Goal: Task Accomplishment & Management: Use online tool/utility

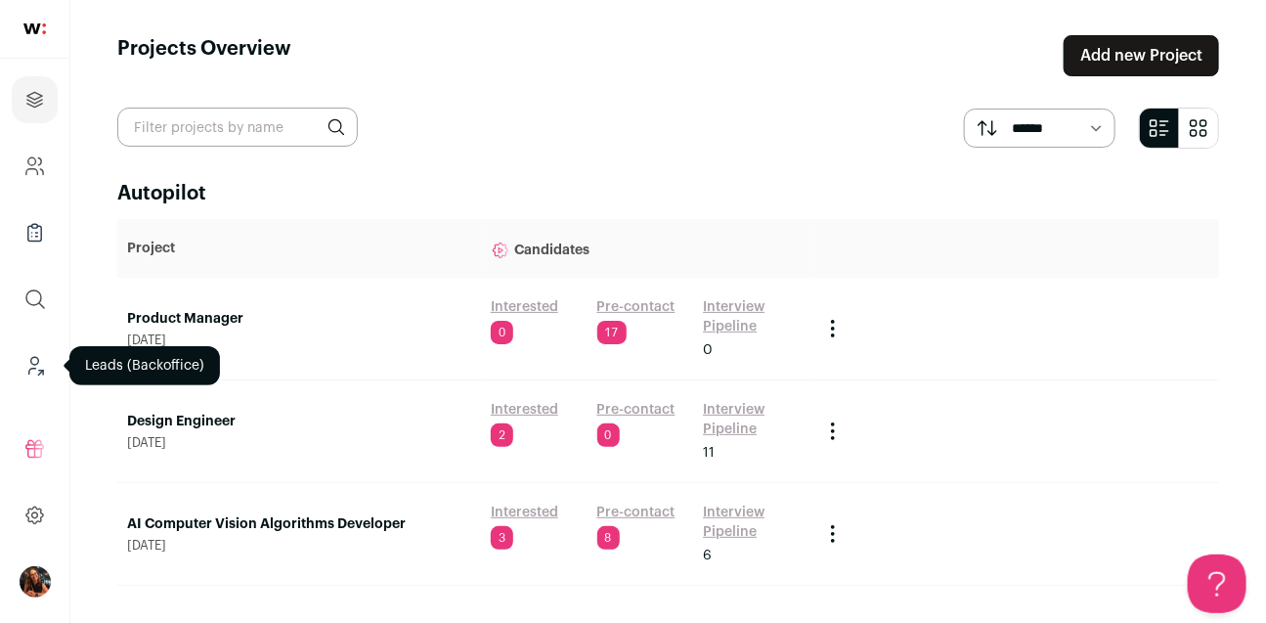
click at [27, 367] on icon "Leads (Backoffice)" at bounding box center [34, 365] width 22 height 23
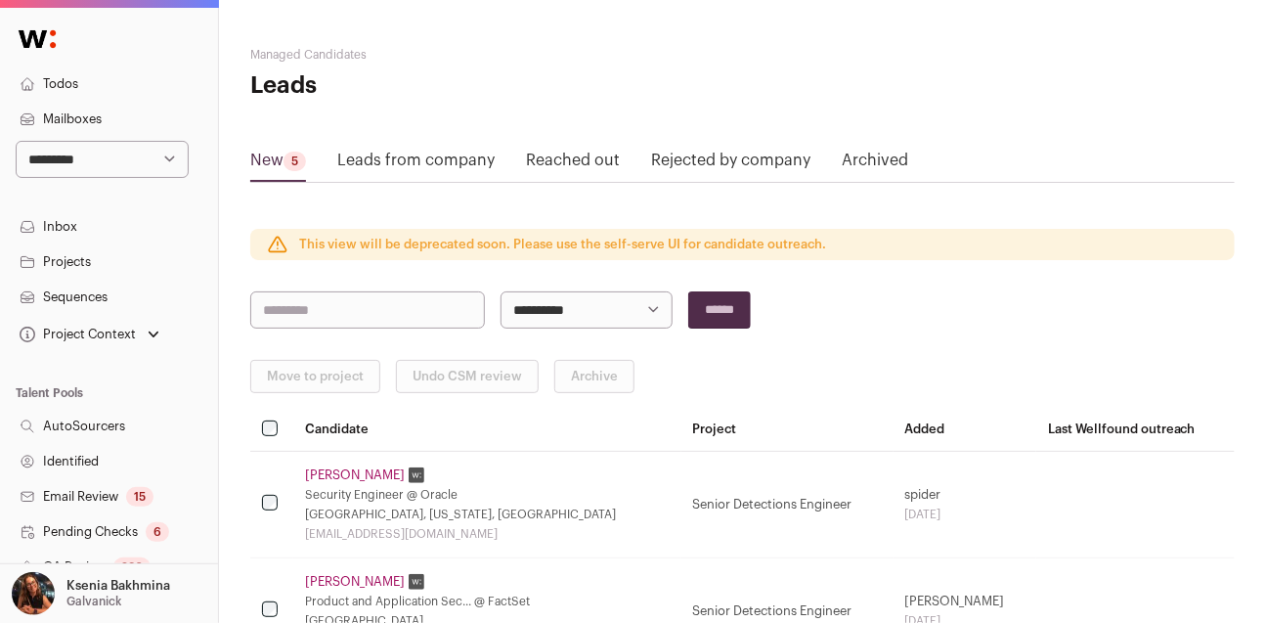
click at [79, 166] on select "**********" at bounding box center [102, 159] width 173 height 37
select select "****"
click at [16, 141] on select "**********" at bounding box center [102, 159] width 173 height 37
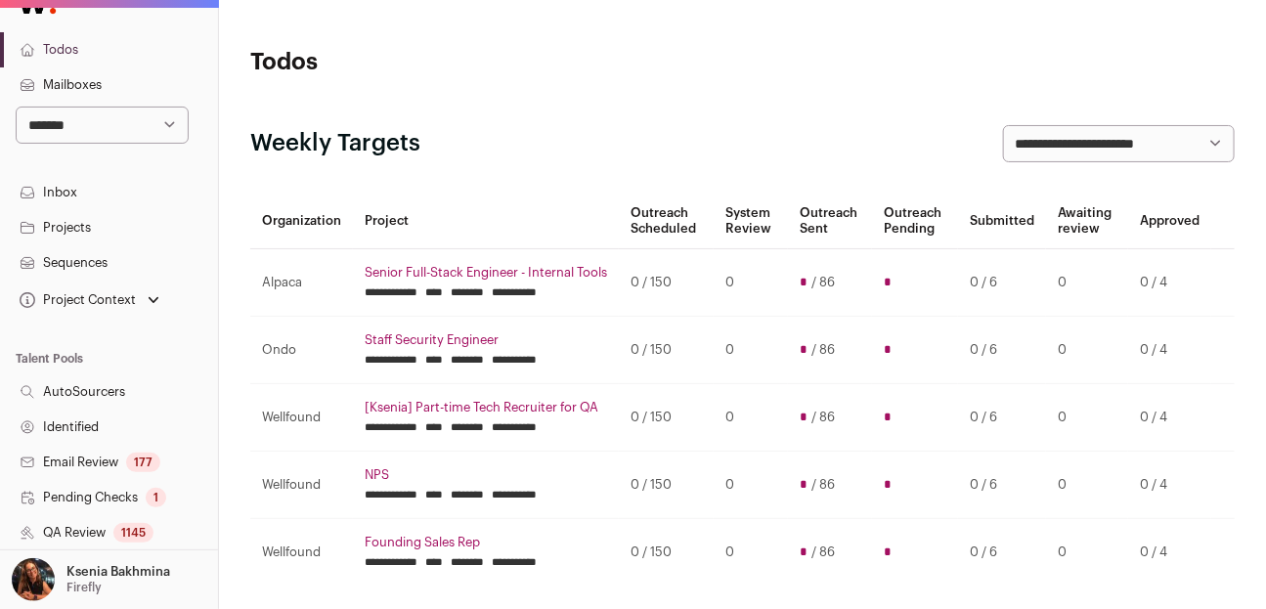
scroll to position [185, 0]
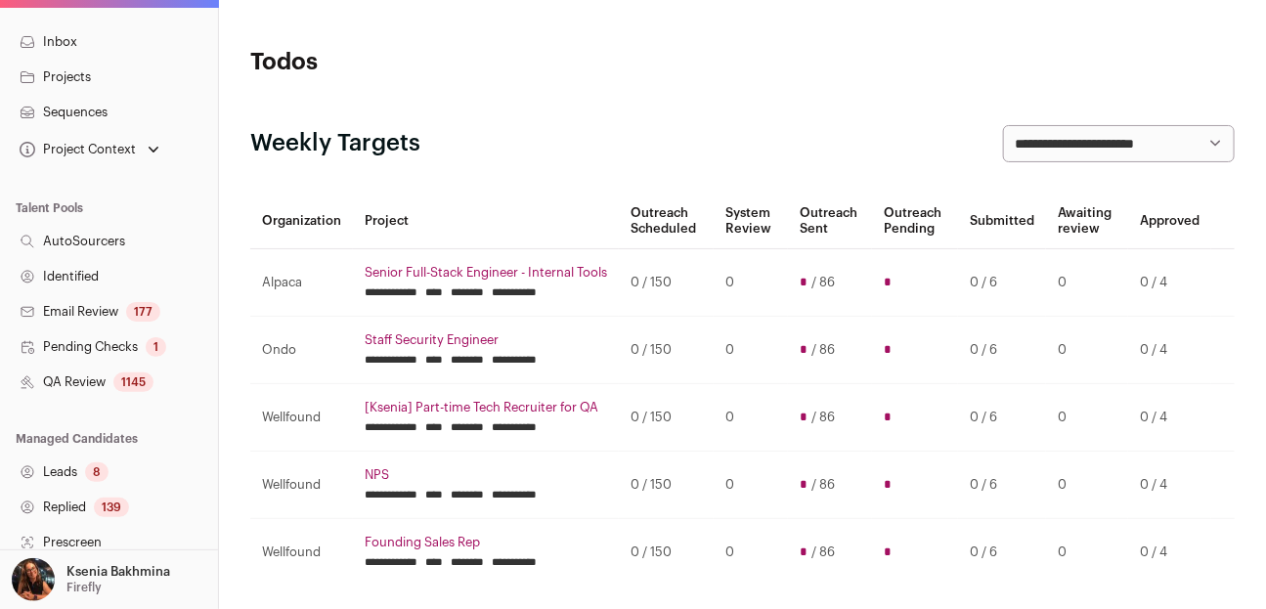
click at [79, 386] on link "QA Review 1145" at bounding box center [109, 382] width 218 height 35
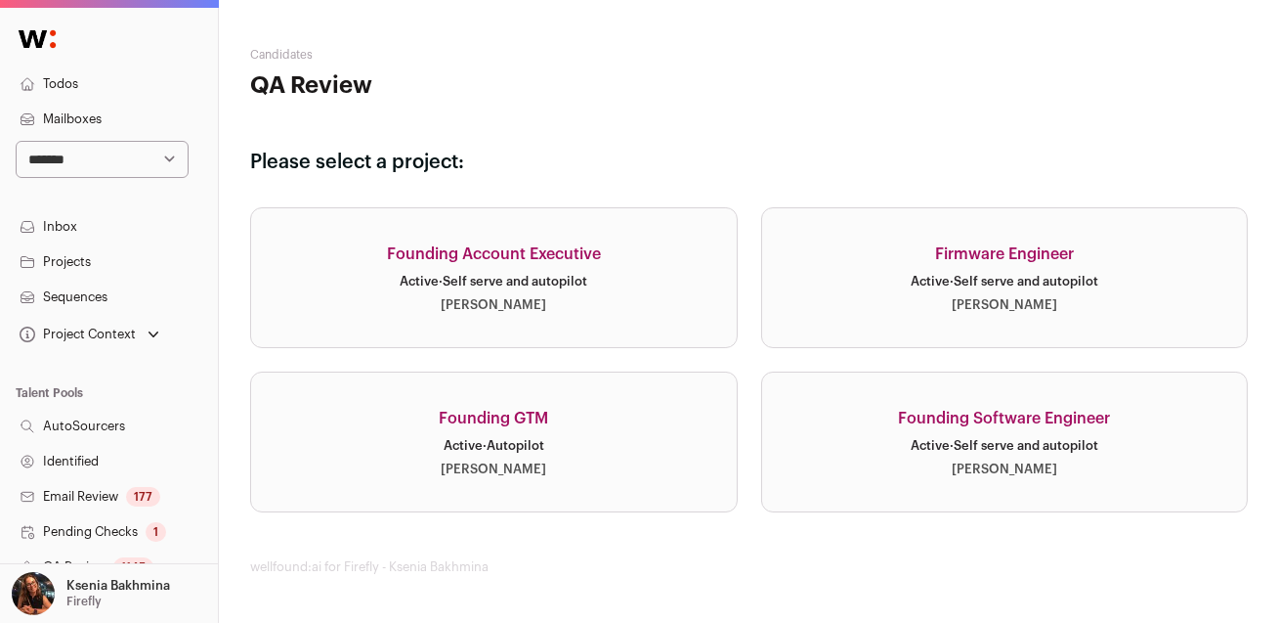
click at [1037, 284] on div "Active · Self serve and autopilot" at bounding box center [1005, 282] width 188 height 16
click at [1073, 410] on div "Founding Software Engineer" at bounding box center [1004, 418] width 212 height 23
click at [1000, 422] on div "Founding Software Engineer" at bounding box center [1004, 418] width 212 height 23
click at [960, 426] on div "Founding Software Engineer" at bounding box center [1004, 418] width 212 height 23
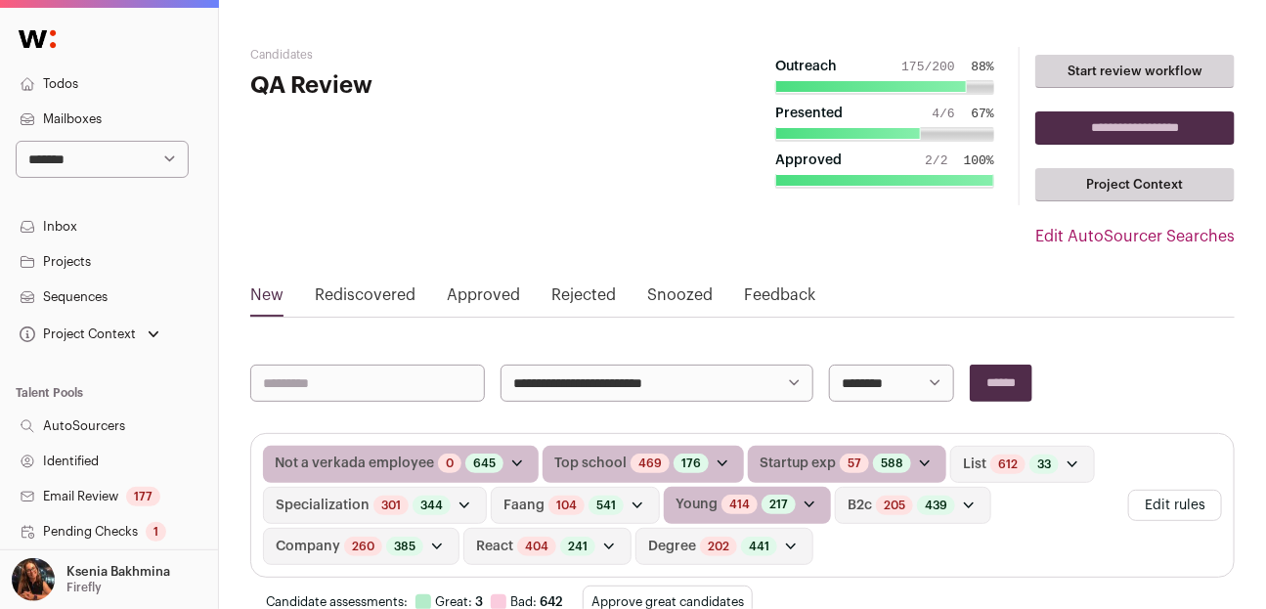
click at [384, 297] on link "Rediscovered" at bounding box center [365, 298] width 101 height 31
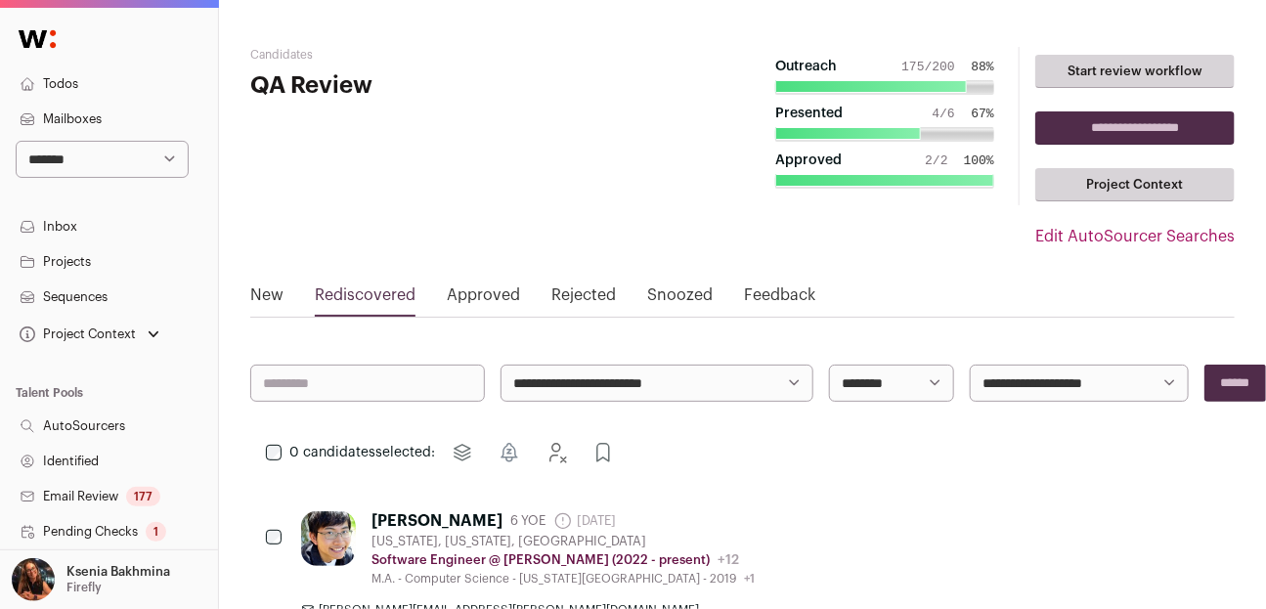
click at [397, 293] on link "Rediscovered" at bounding box center [365, 298] width 101 height 31
click at [112, 262] on link "Projects" at bounding box center [109, 261] width 218 height 35
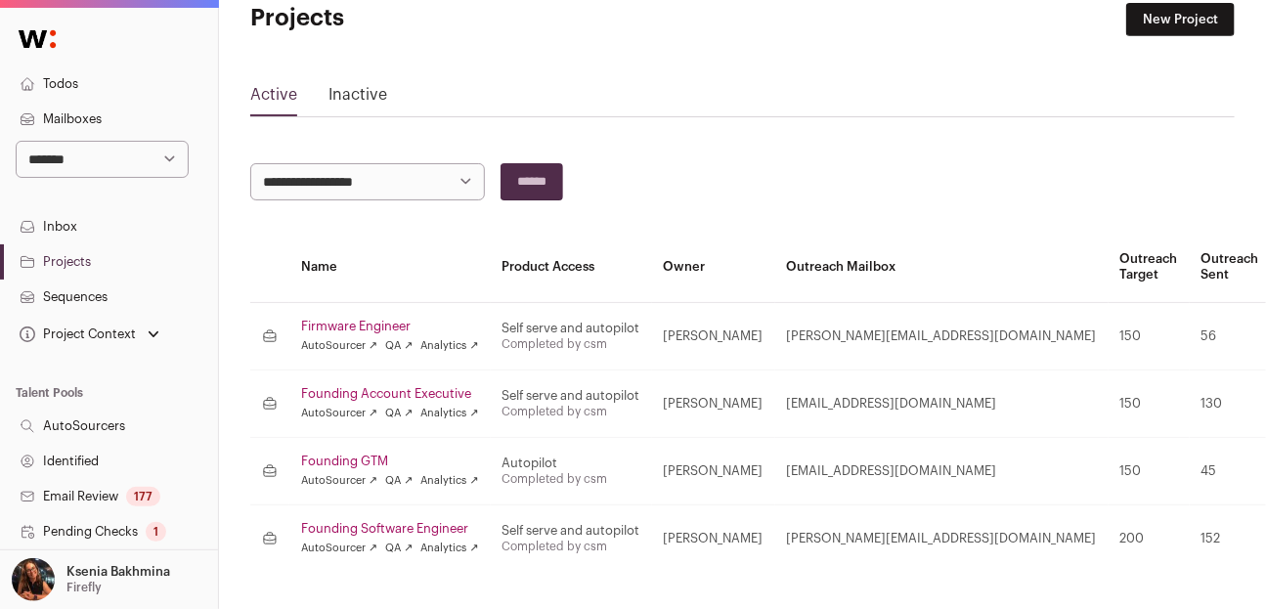
scroll to position [114, 0]
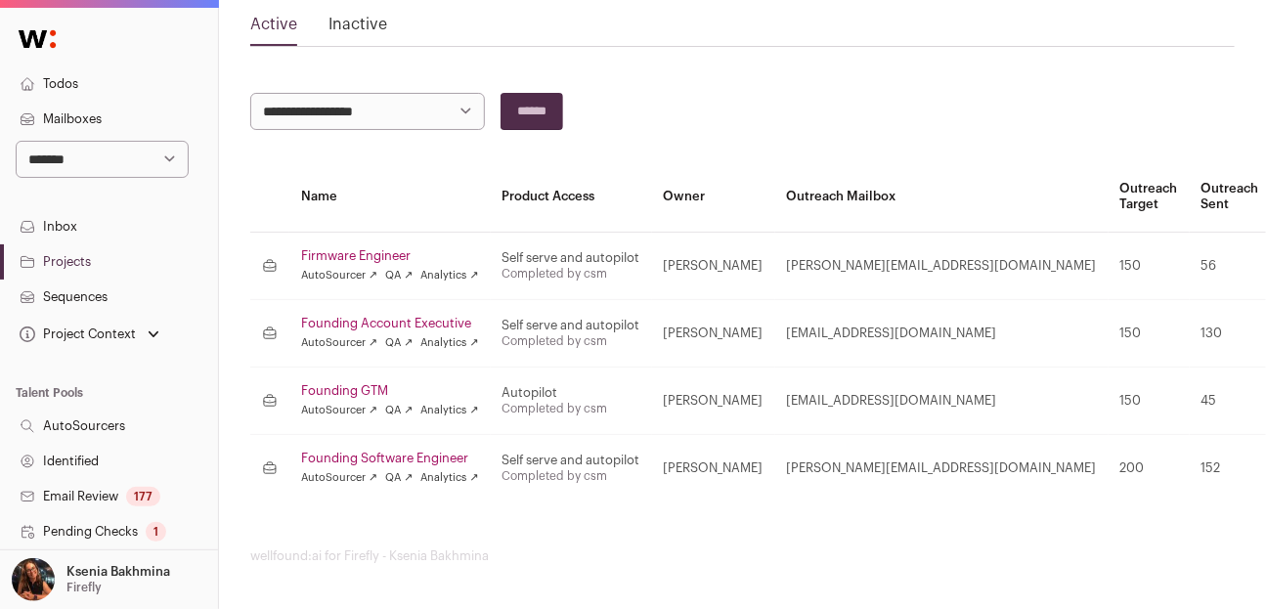
click at [88, 417] on link "AutoSourcers" at bounding box center [109, 426] width 218 height 35
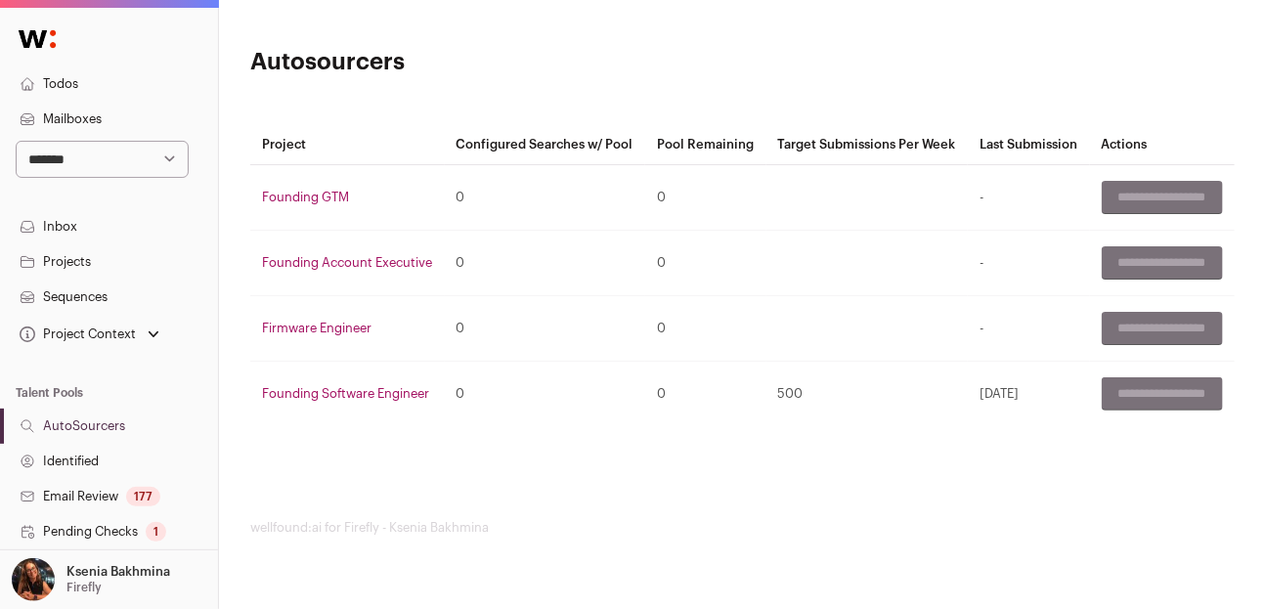
click at [399, 400] on link "Founding Software Engineer" at bounding box center [345, 393] width 167 height 13
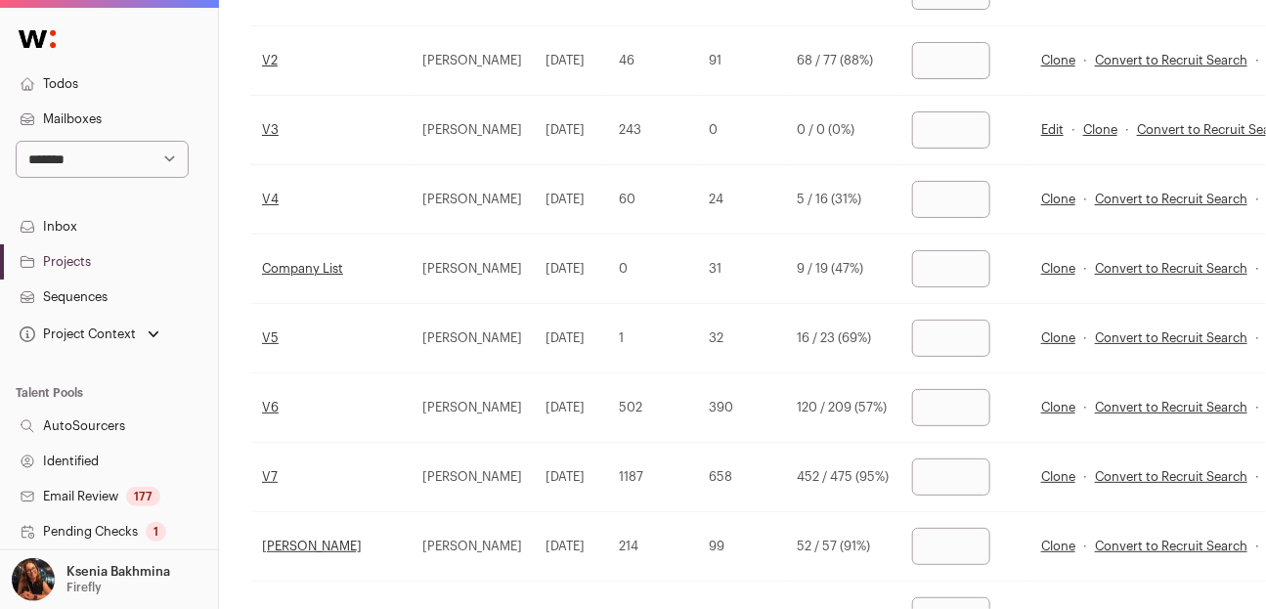
scroll to position [519, 0]
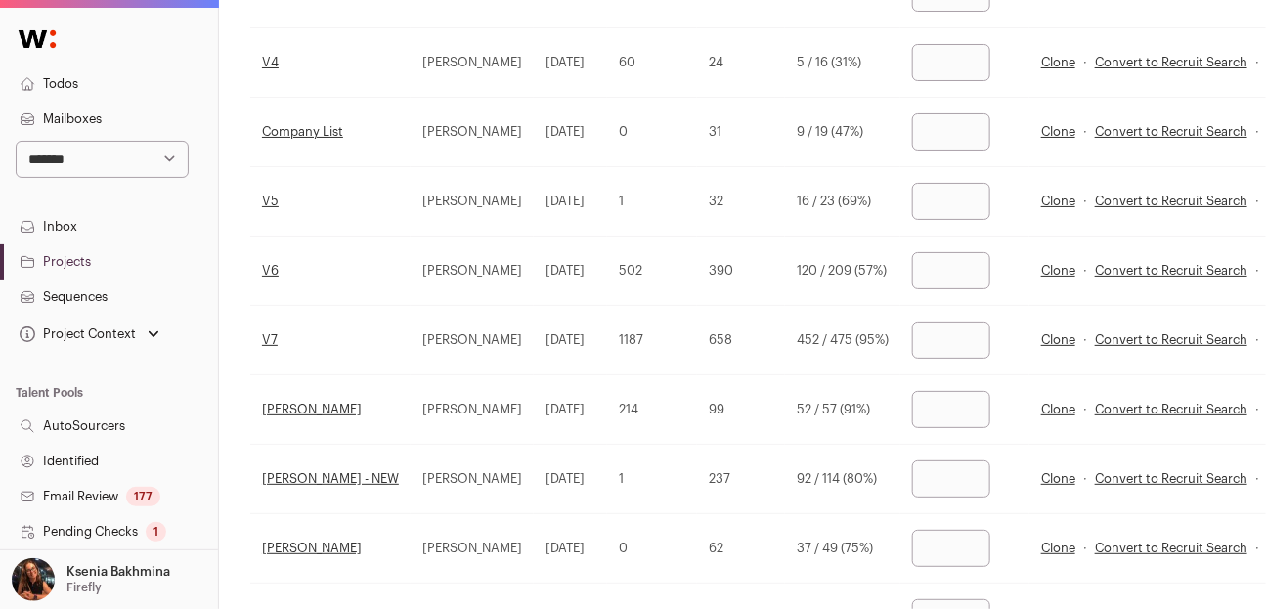
click at [269, 340] on link "V7" at bounding box center [270, 339] width 16 height 13
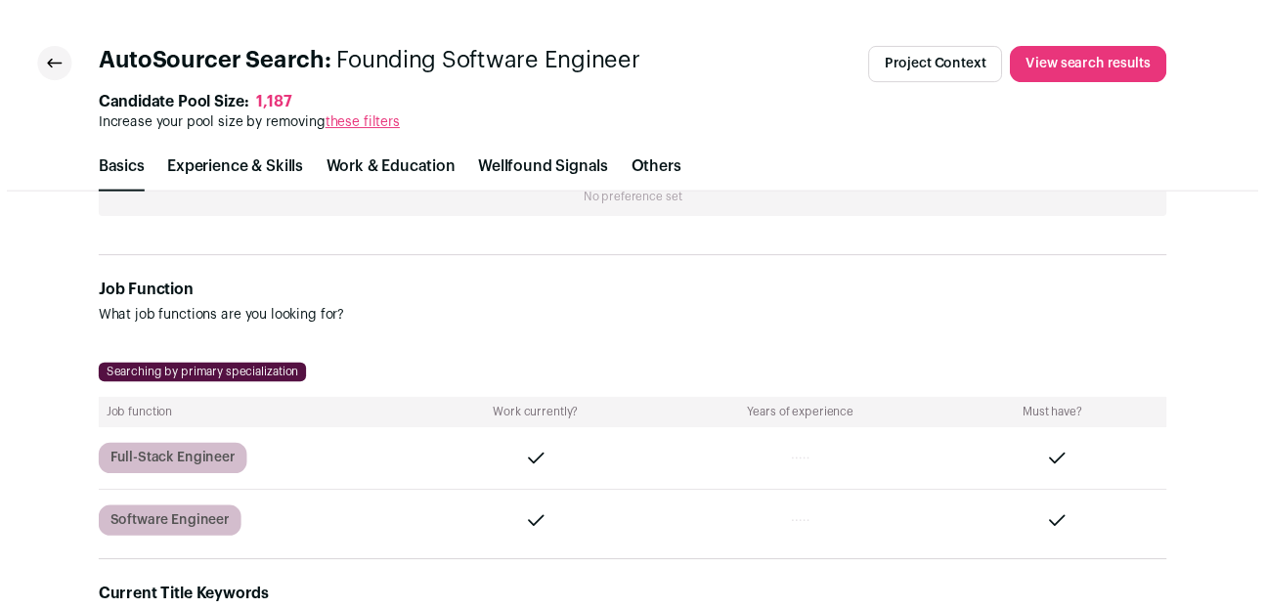
scroll to position [718, 0]
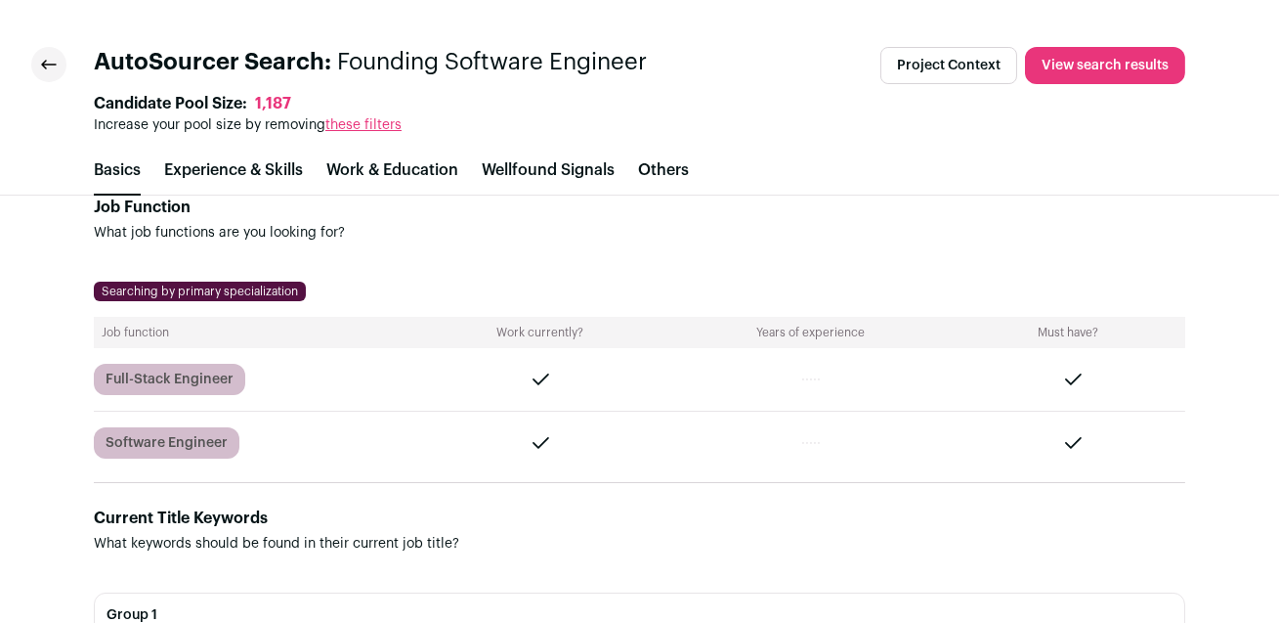
click at [56, 61] on icon at bounding box center [49, 65] width 16 height 10
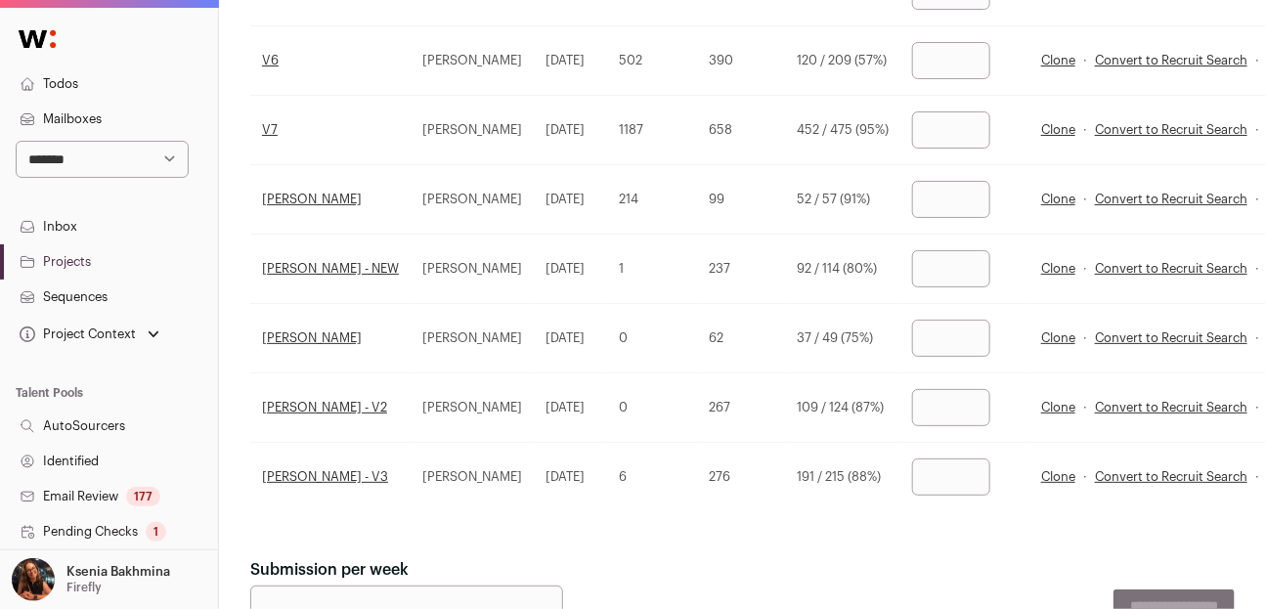
scroll to position [724, 0]
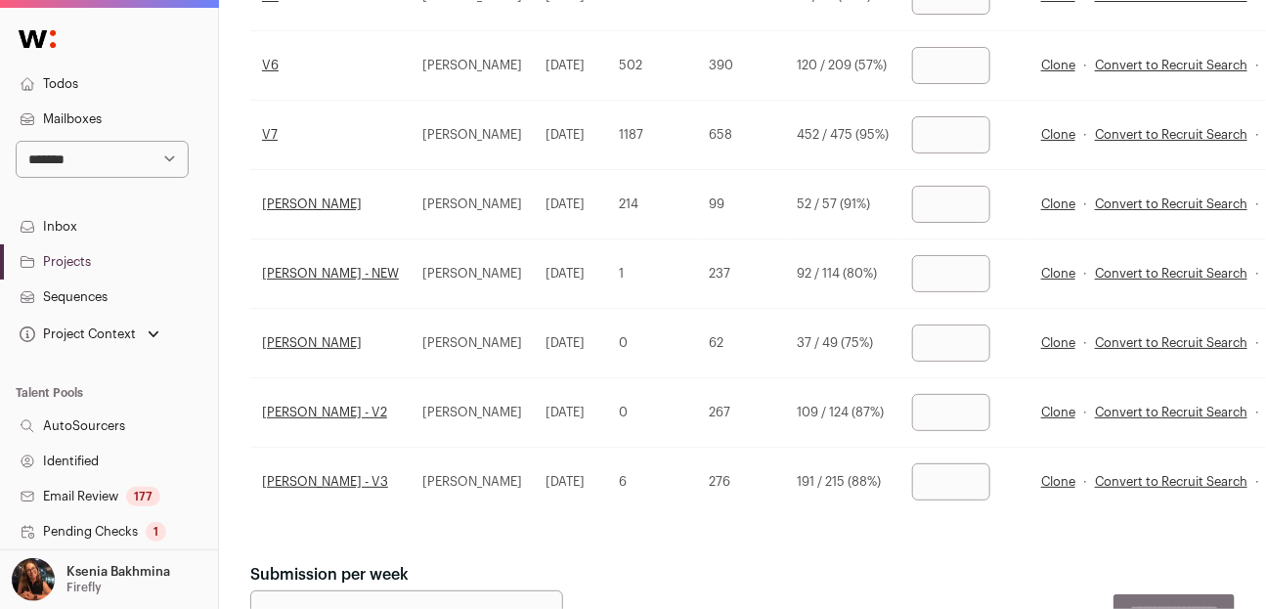
click at [990, 479] on input "*" at bounding box center [951, 481] width 78 height 37
drag, startPoint x: 1006, startPoint y: 477, endPoint x: 944, endPoint y: 472, distance: 61.8
click at [944, 472] on tr "Stephen - Pedigree - V3 Stephen McReynolds 6 months ago 6 276 191 / 215 (88%) *…" at bounding box center [793, 482] width 1086 height 69
type input "**"
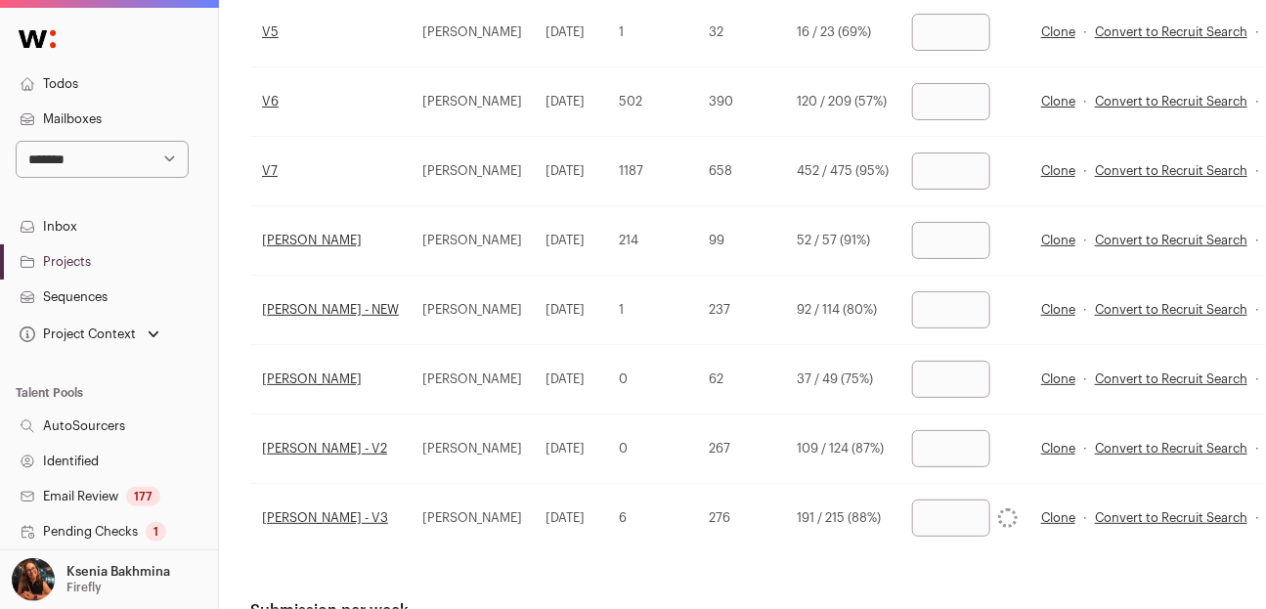
drag, startPoint x: 1002, startPoint y: 173, endPoint x: 934, endPoint y: 172, distance: 67.5
click at [934, 172] on tr "V7 Kyle Fitzgibbons 7 months ago 1187 658 452 / 475 (95%) * Clone · Convert to …" at bounding box center [793, 171] width 1086 height 69
type input "**"
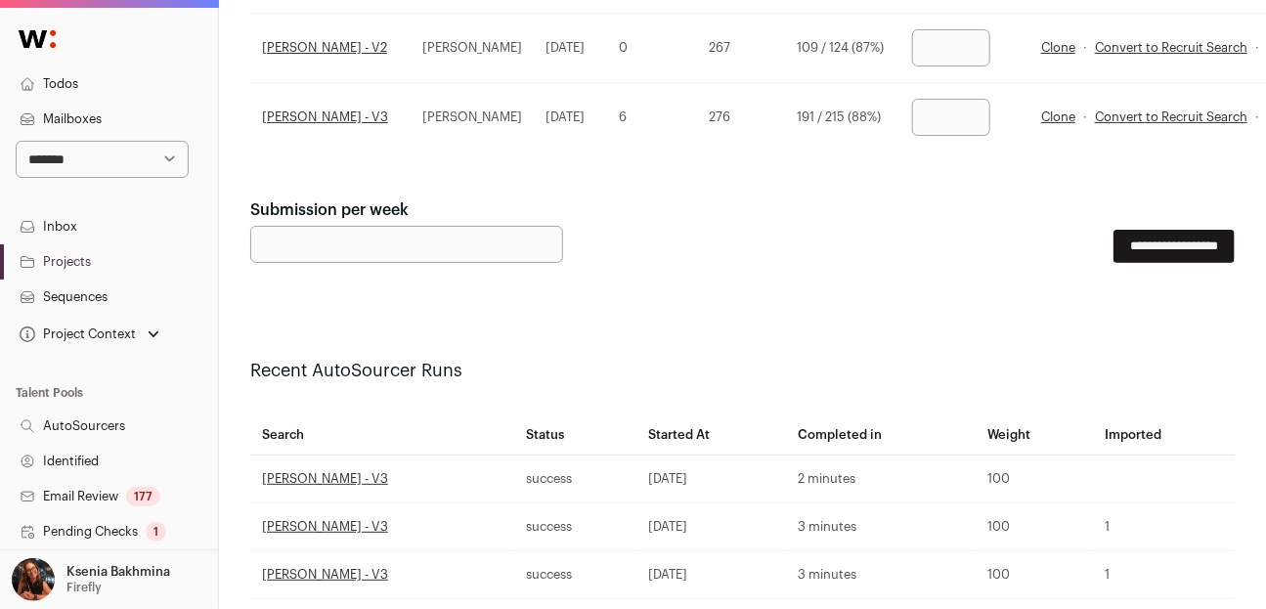
scroll to position [1124, 0]
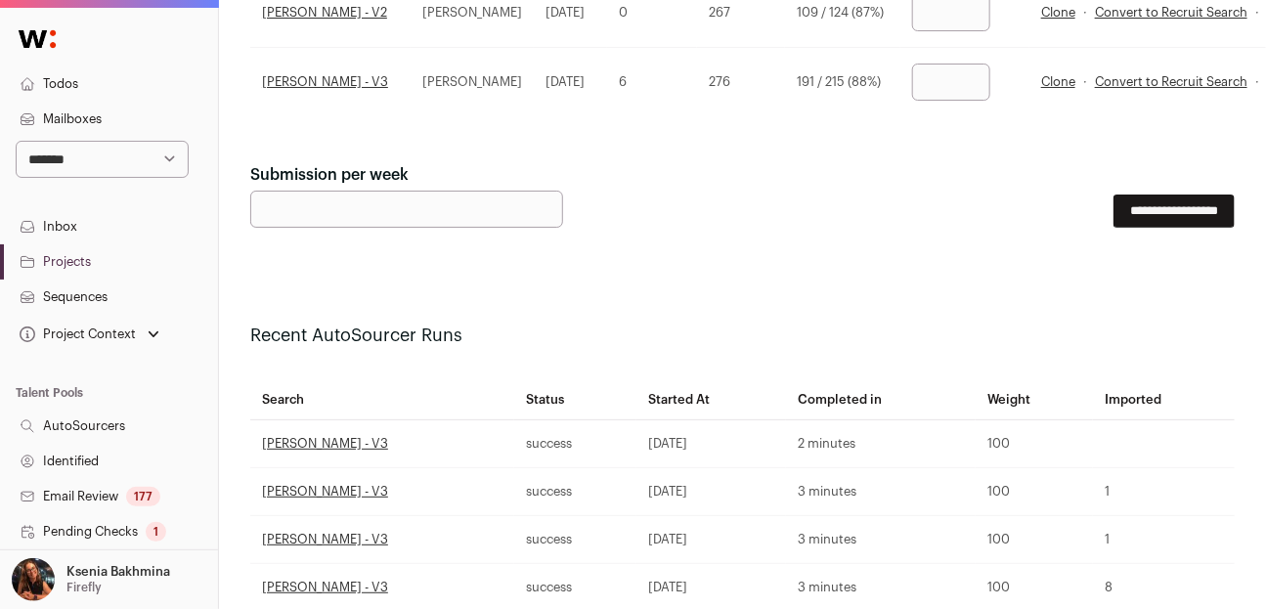
click at [83, 263] on link "Projects" at bounding box center [109, 261] width 218 height 35
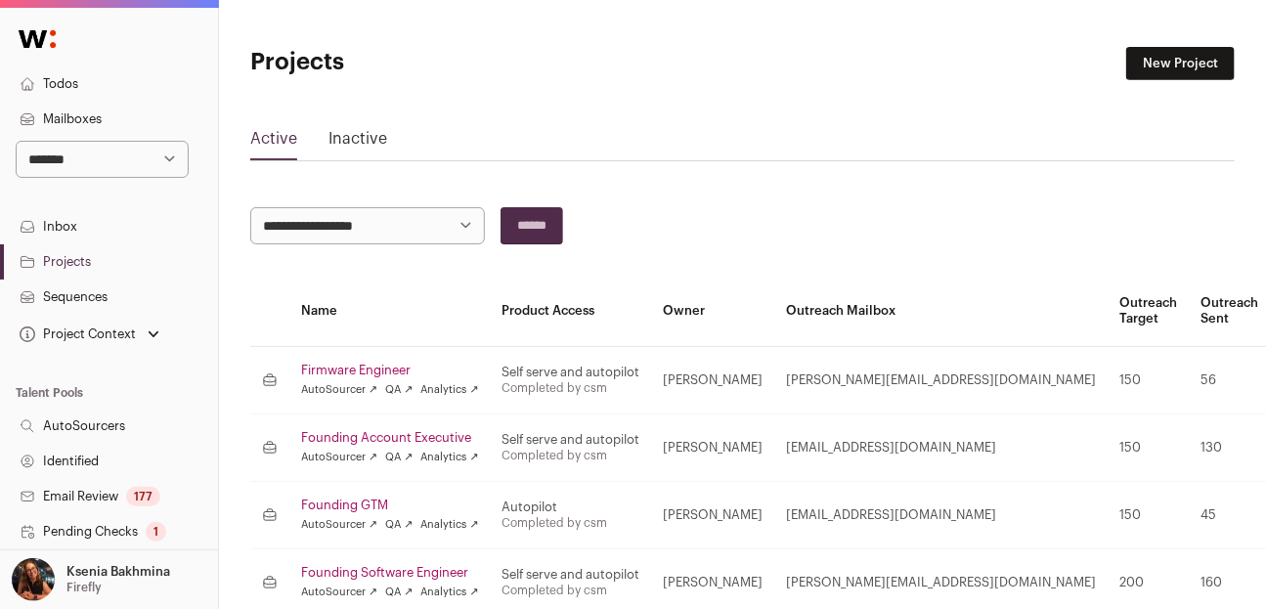
click at [82, 298] on link "Sequences" at bounding box center [109, 297] width 218 height 35
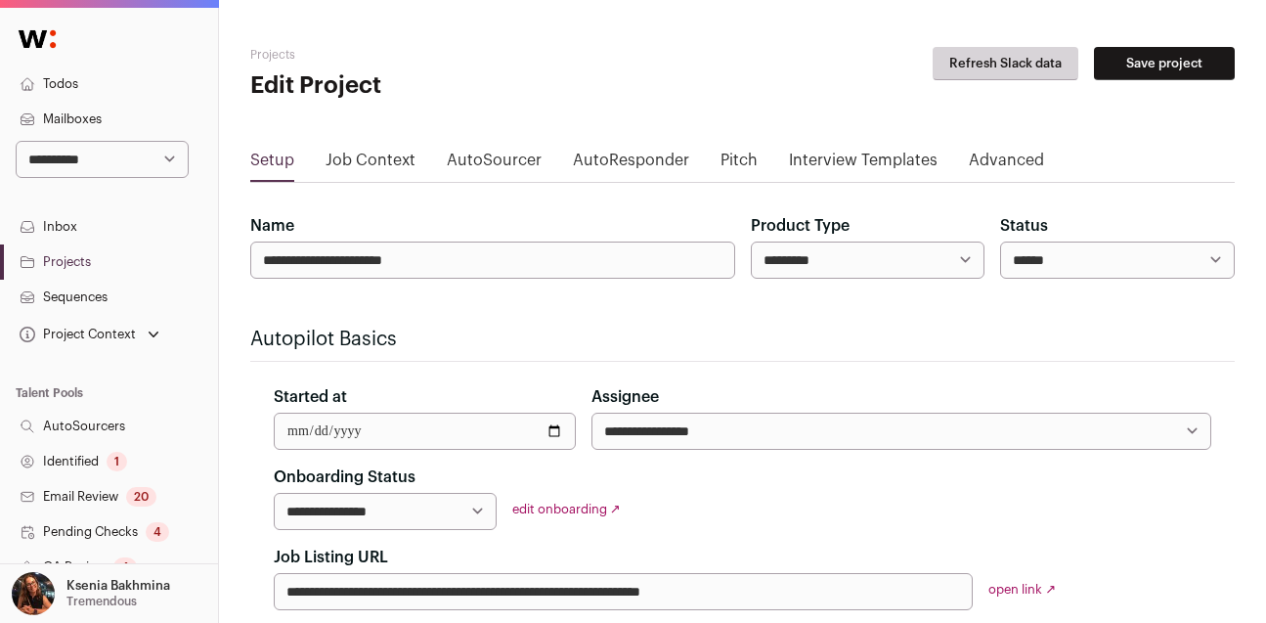
scroll to position [1456, 0]
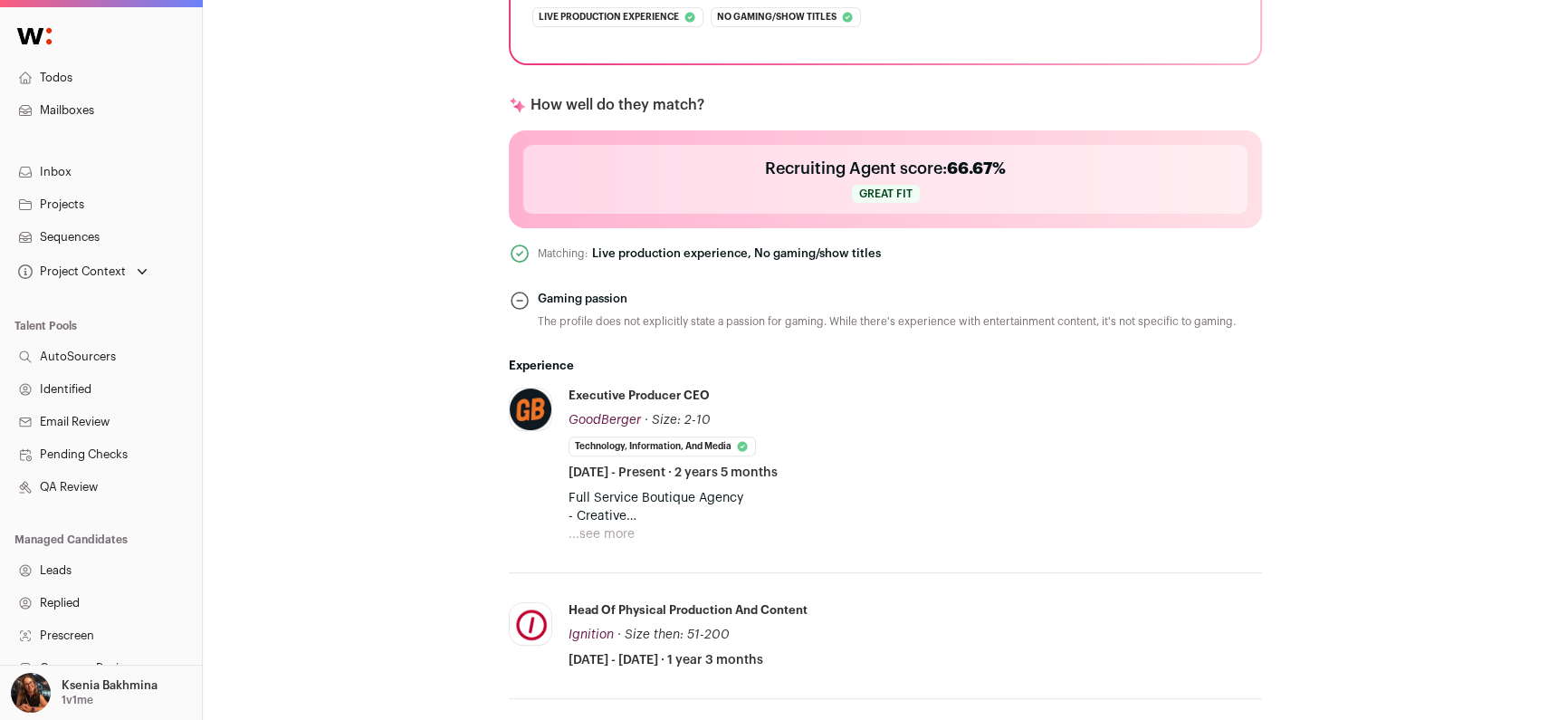
scroll to position [861, 0]
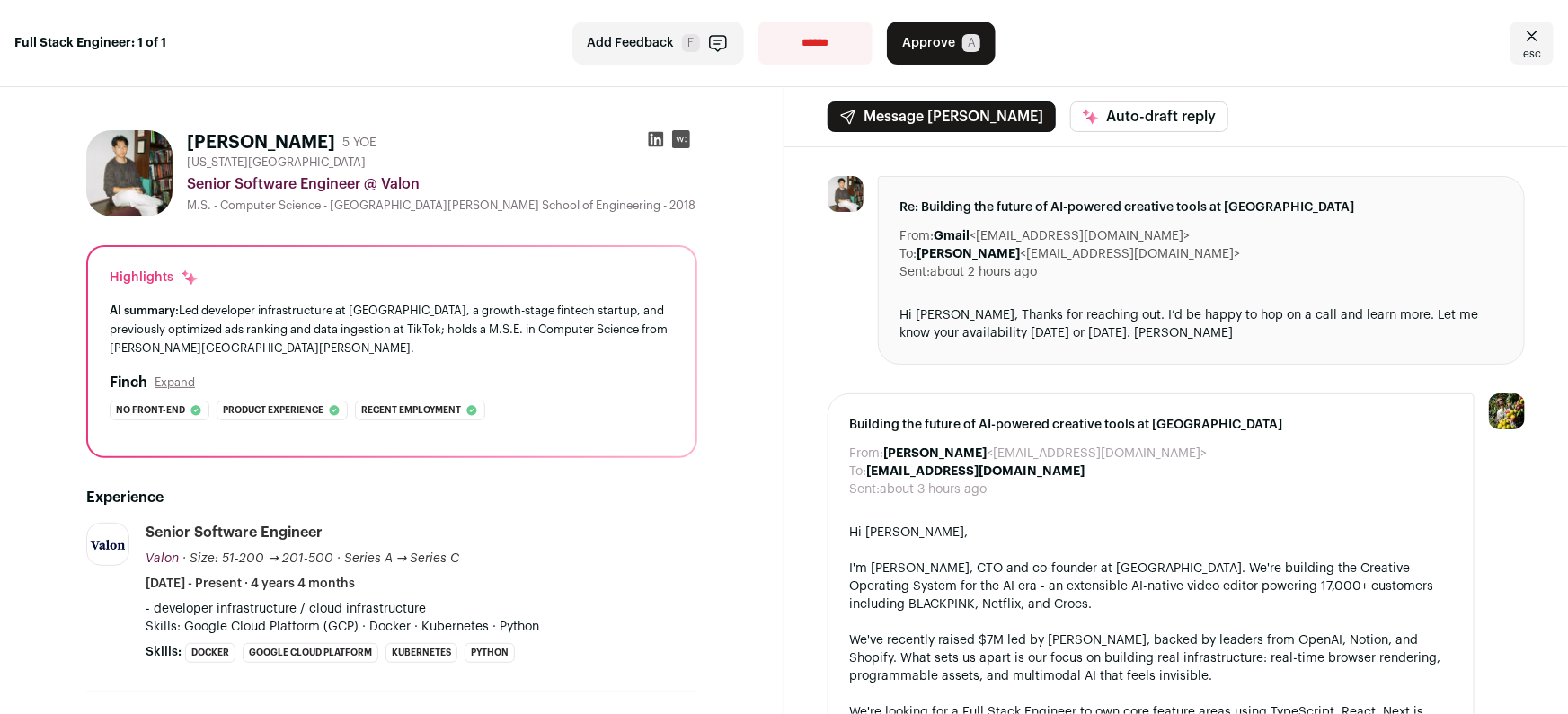
click at [651, 140] on icon at bounding box center [655, 140] width 16 height 16
click at [1527, 33] on icon "Close" at bounding box center [1532, 35] width 11 height 10
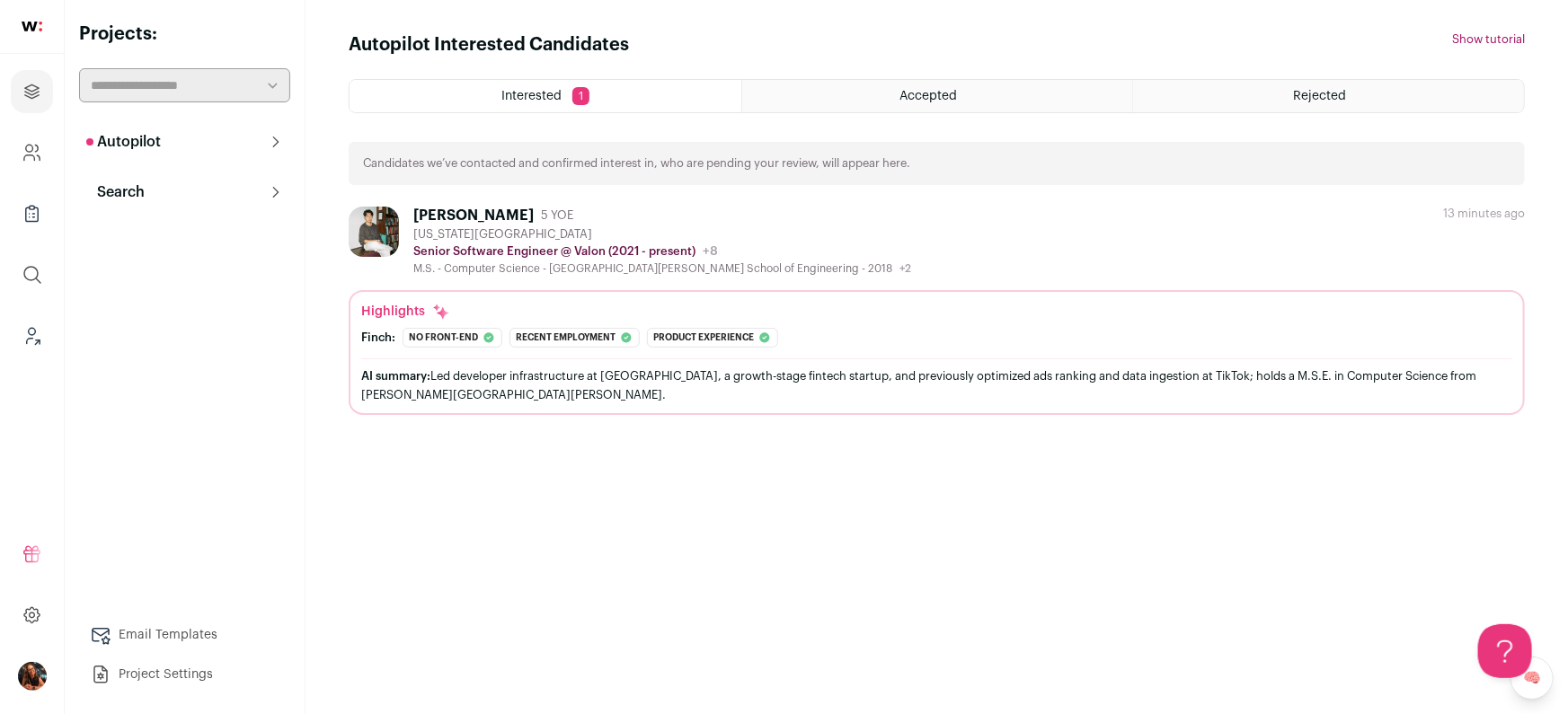
click at [175, 147] on button "Autopilot" at bounding box center [185, 142] width 211 height 36
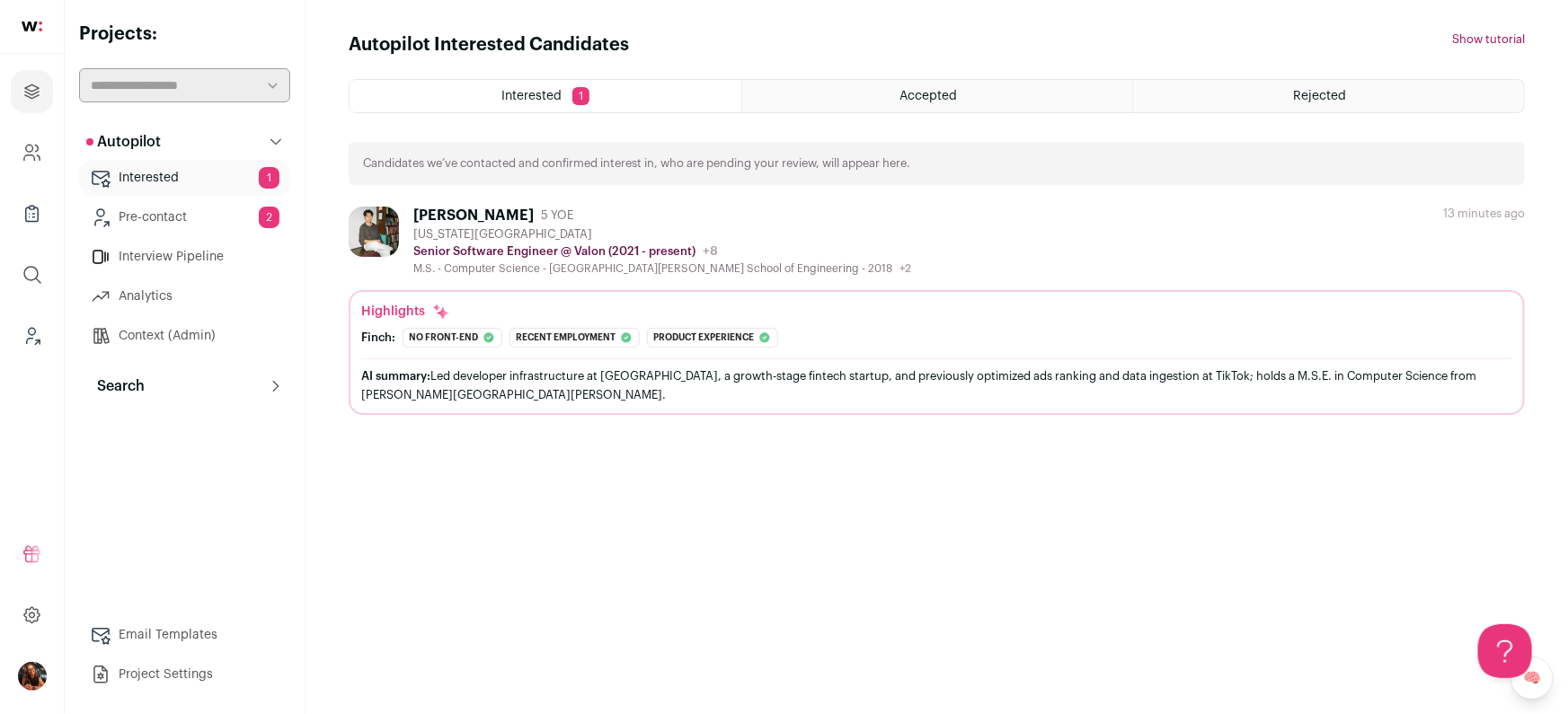
click at [166, 219] on link "Pre-contact 2" at bounding box center [185, 217] width 211 height 36
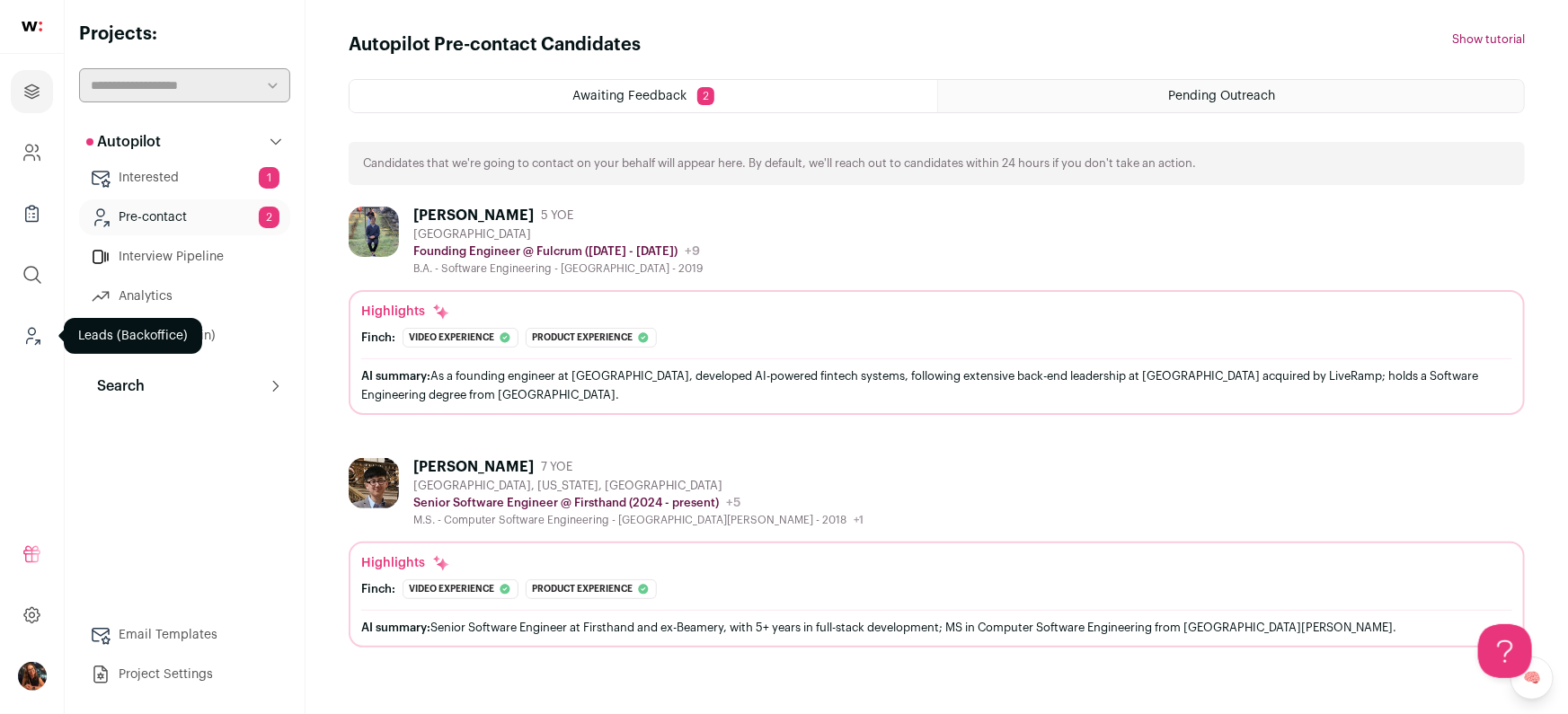
click at [23, 346] on link "Leads (Backoffice)" at bounding box center [32, 335] width 42 height 43
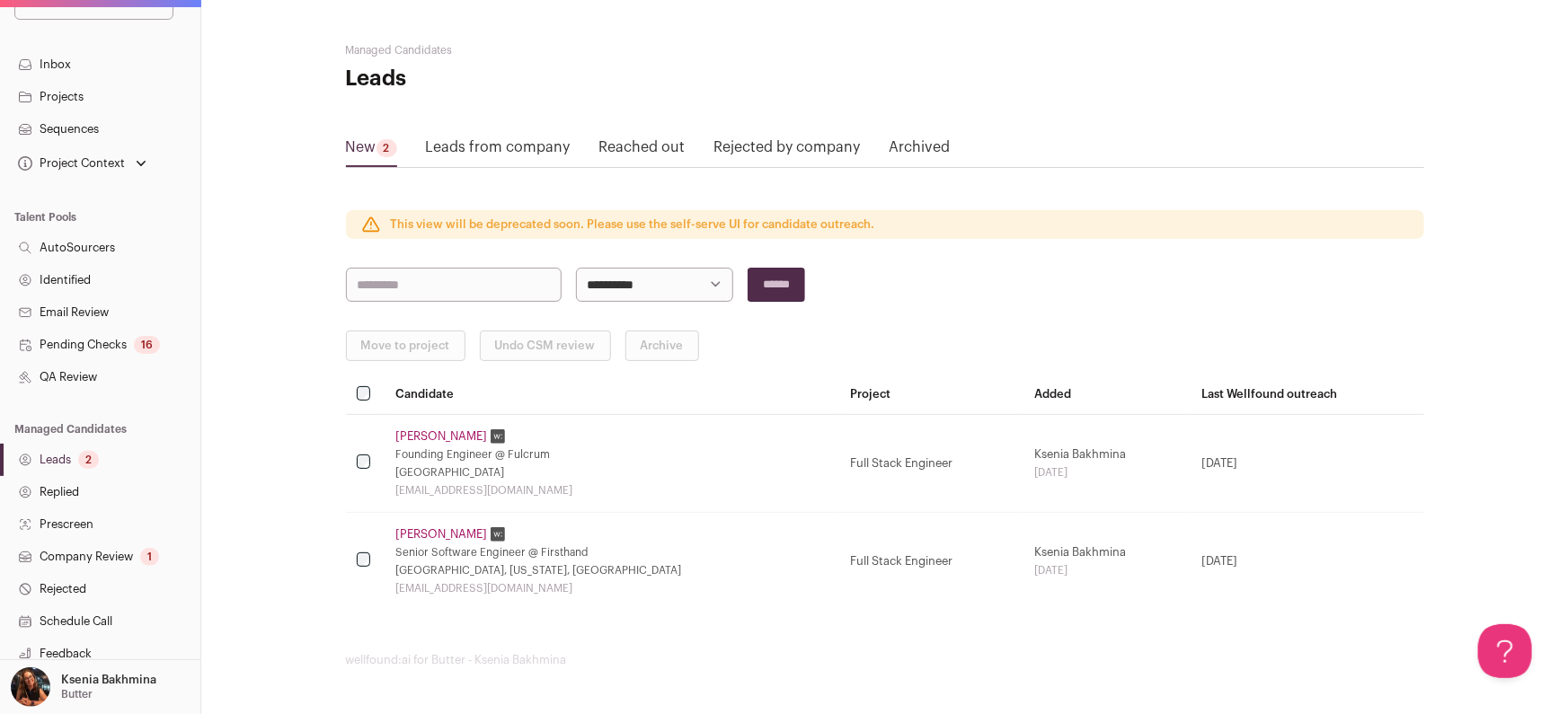
scroll to position [295, 0]
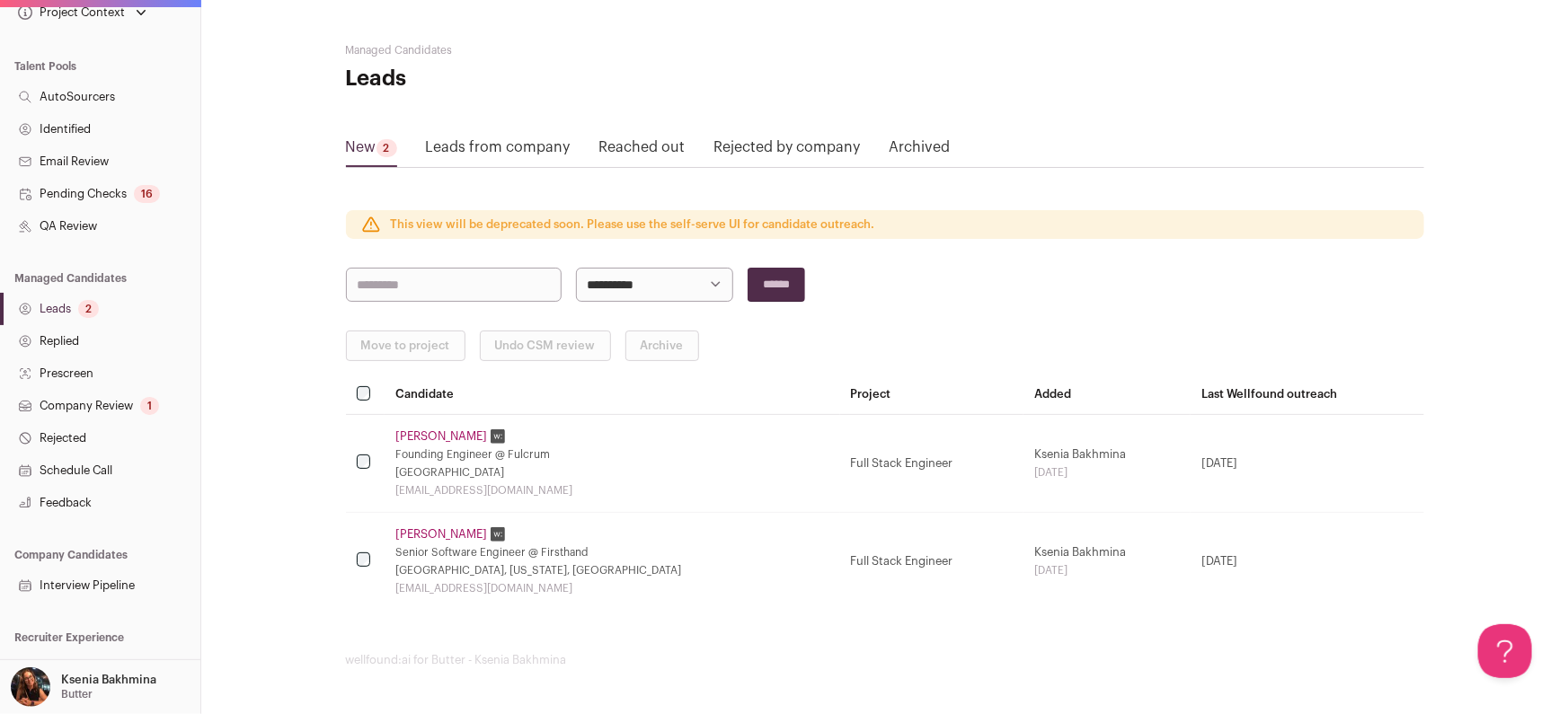
click at [57, 313] on link "Leads 2" at bounding box center [100, 309] width 200 height 32
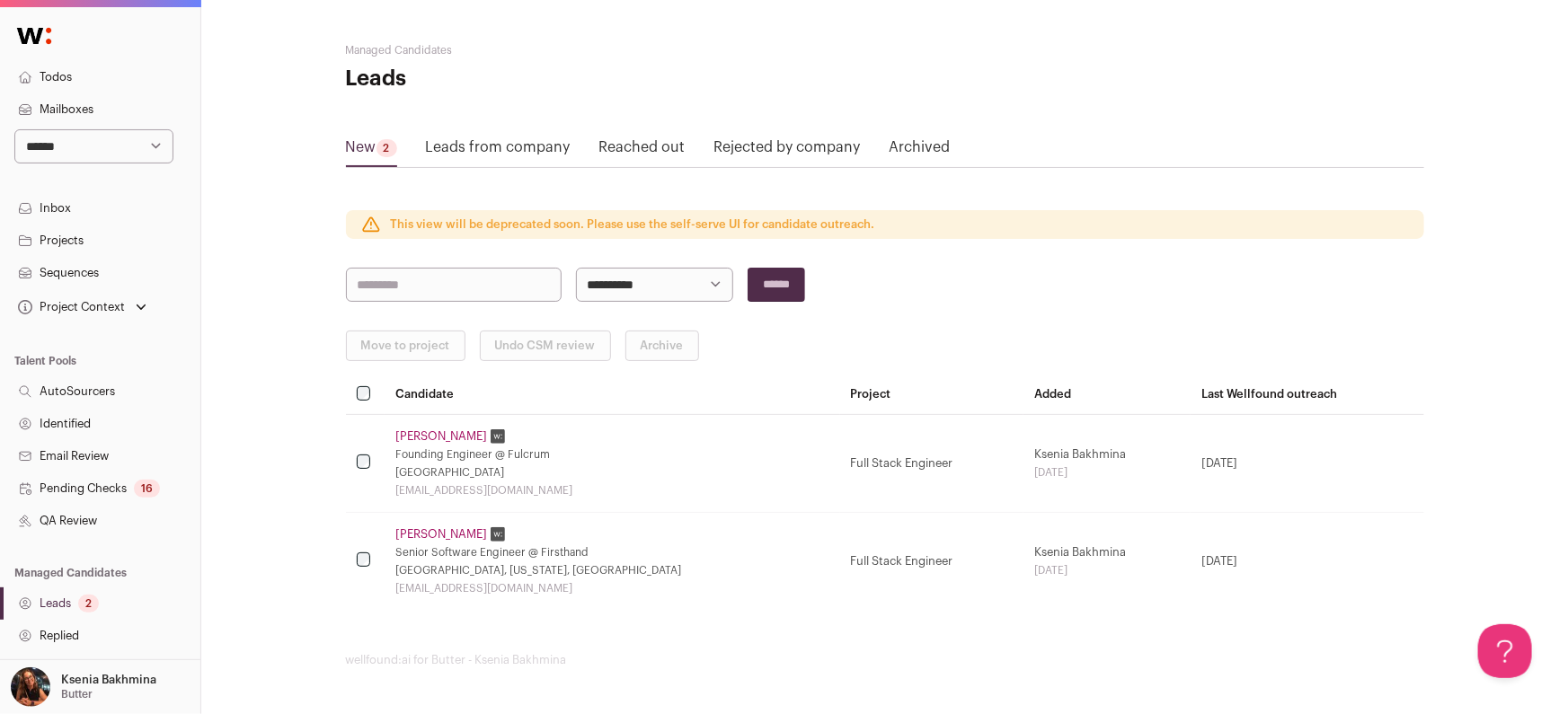
scroll to position [0, 0]
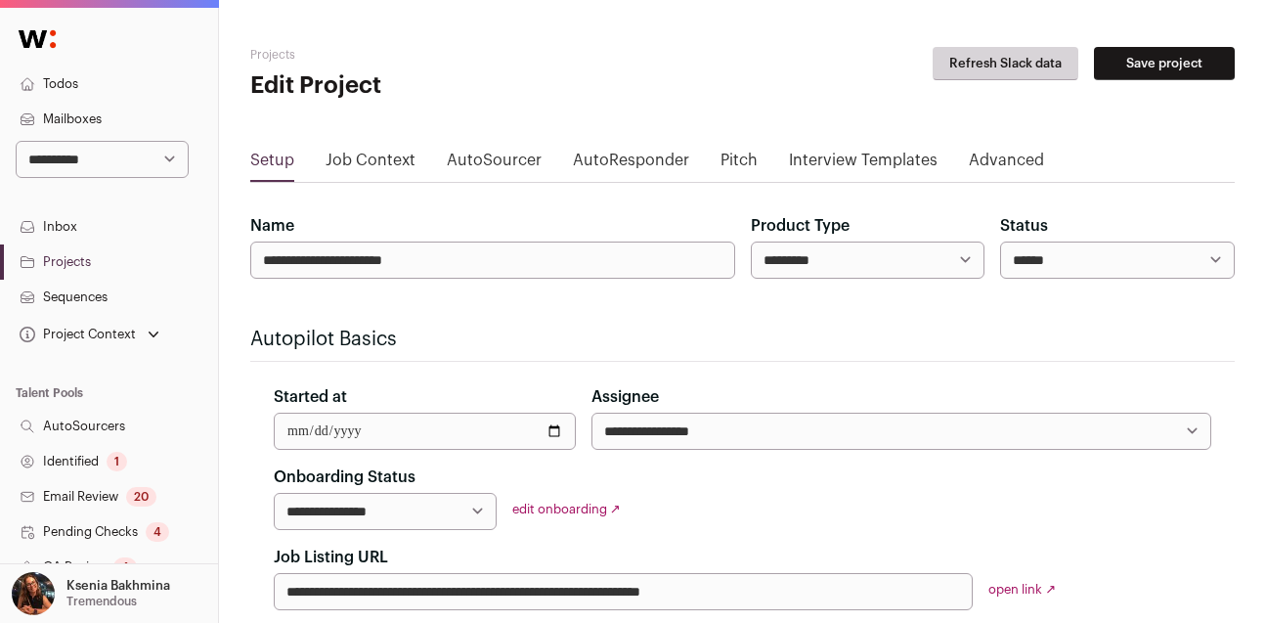
scroll to position [1456, 0]
